Goal: Navigation & Orientation: Find specific page/section

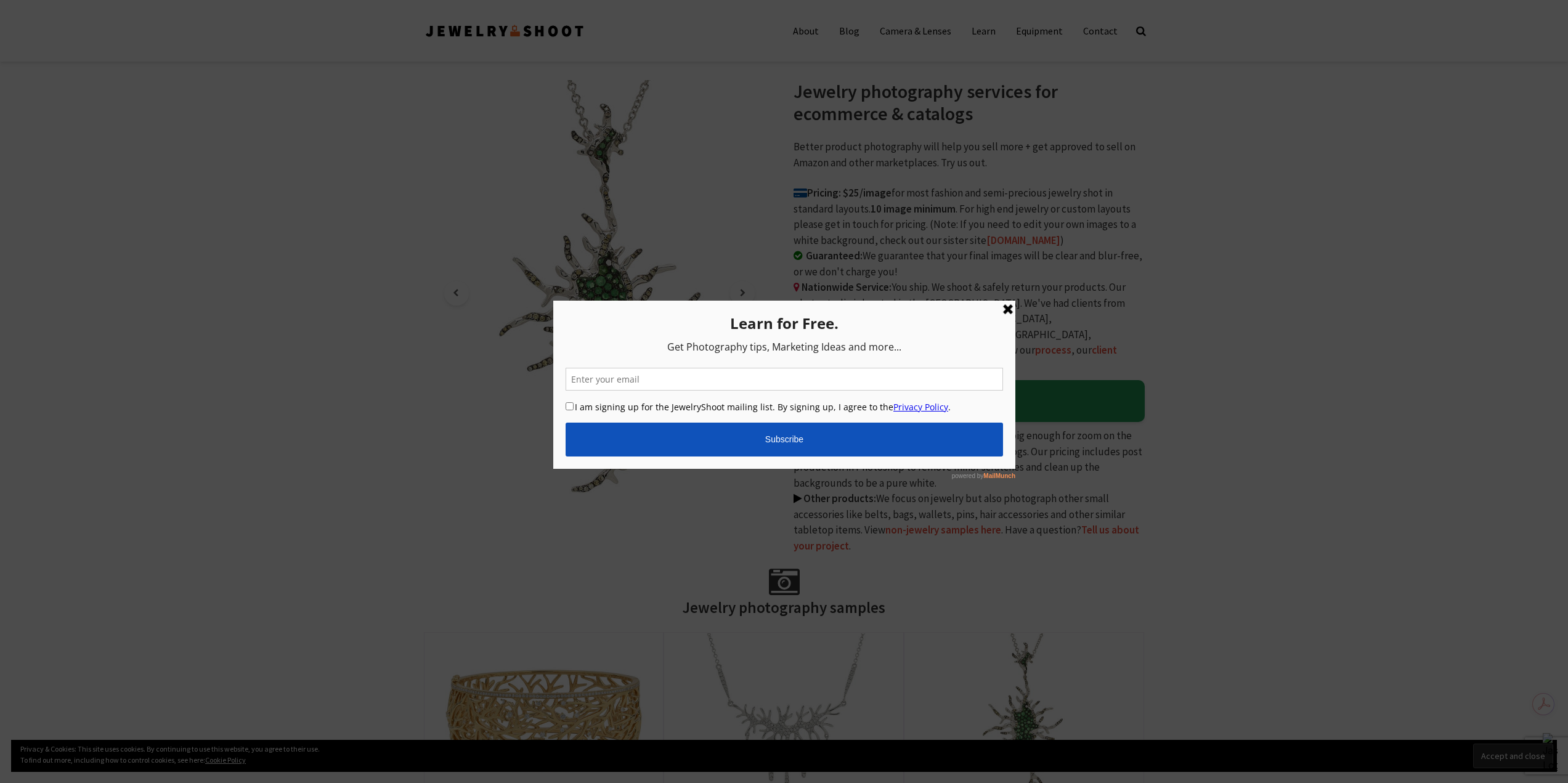
click at [1007, 311] on link at bounding box center [1007, 309] width 15 height 15
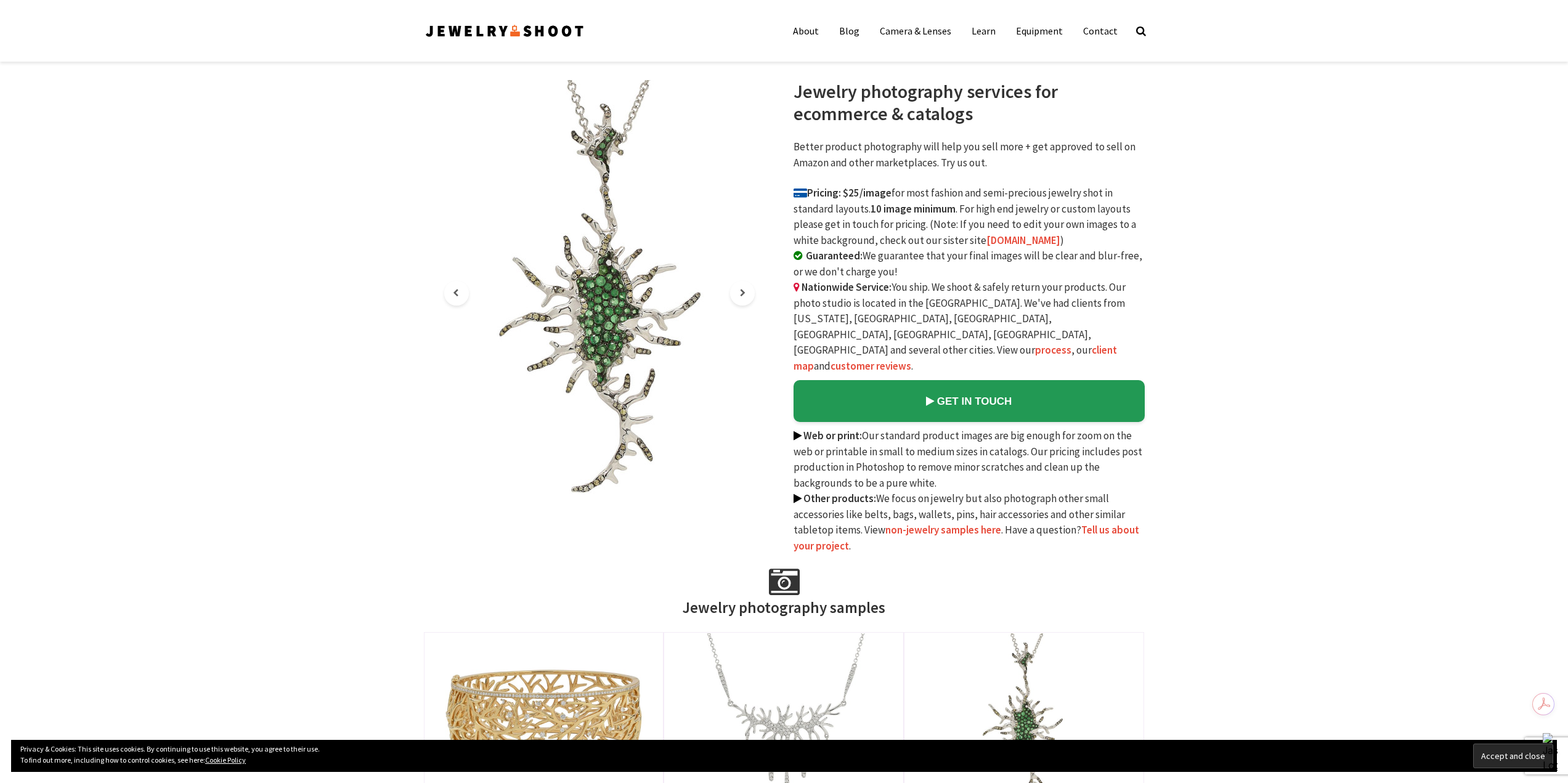
drag, startPoint x: 136, startPoint y: 251, endPoint x: 231, endPoint y: 122, distance: 160.2
click at [819, 32] on link "About" at bounding box center [806, 31] width 45 height 25
